Goal: Find specific page/section: Find specific page/section

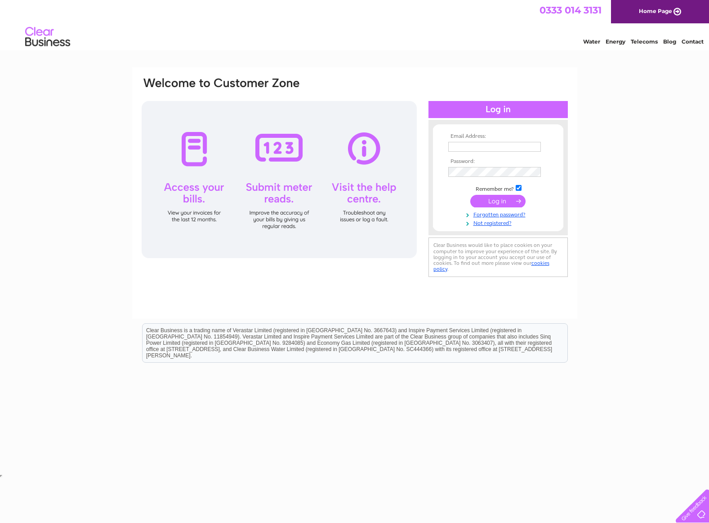
type input "support@soundservice.scot"
click at [492, 201] on input "submit" at bounding box center [497, 201] width 55 height 13
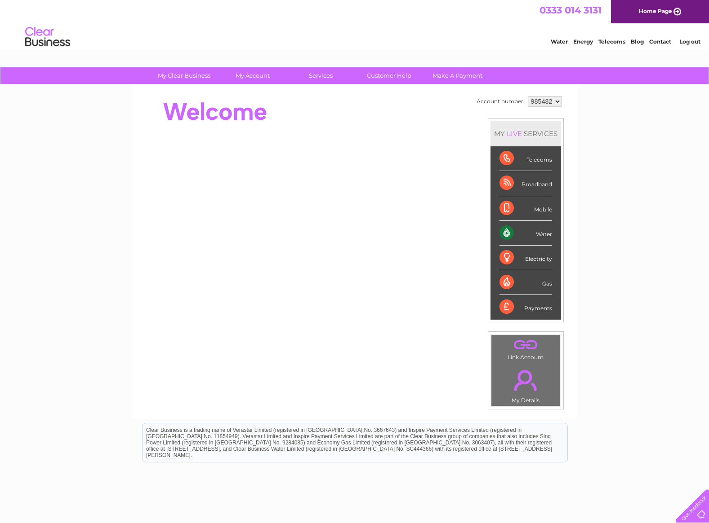
click at [610, 109] on div "My Clear Business Login Details My Details My Preferences Link Account My Accou…" at bounding box center [354, 319] width 709 height 505
click at [525, 162] on div "Telecoms" at bounding box center [525, 158] width 53 height 25
click at [503, 159] on div "Telecoms" at bounding box center [525, 158] width 53 height 25
click at [522, 157] on div "Telecoms" at bounding box center [525, 158] width 53 height 25
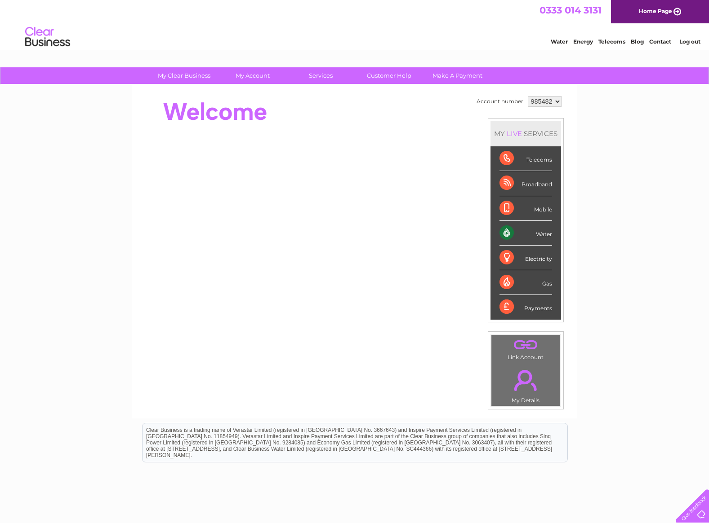
click at [506, 158] on div "Telecoms" at bounding box center [525, 158] width 53 height 25
